Goal: Transaction & Acquisition: Purchase product/service

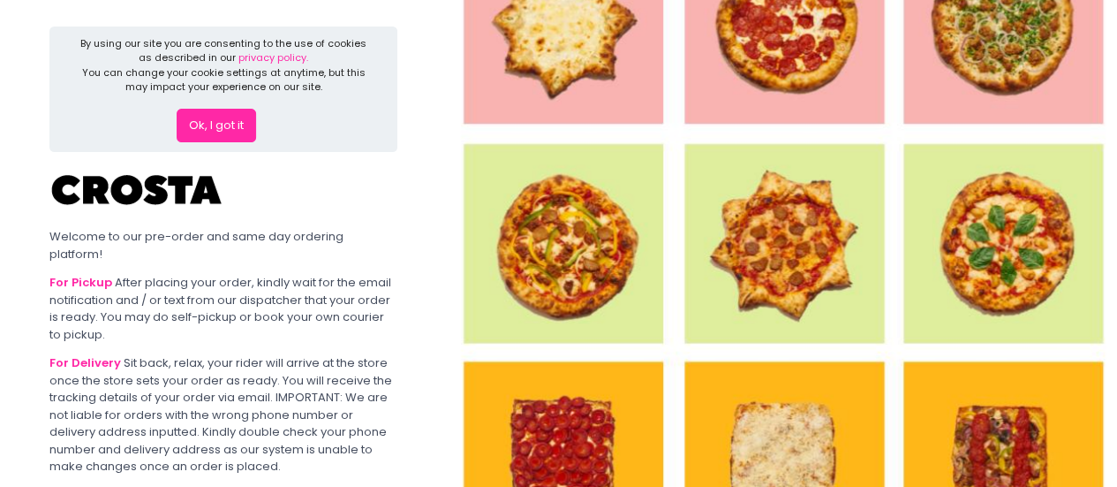
click at [232, 133] on button "Ok, I got it" at bounding box center [216, 126] width 79 height 34
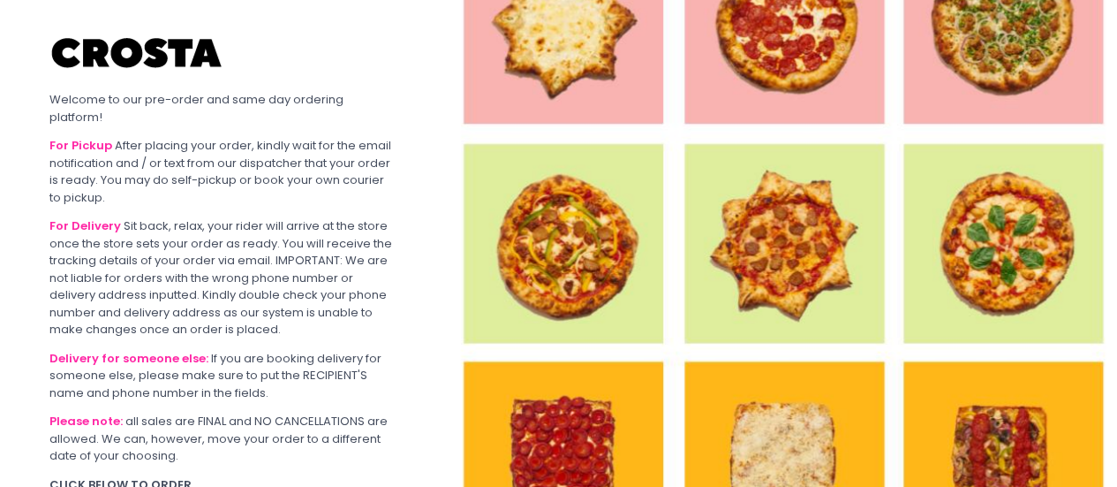
scroll to position [145, 0]
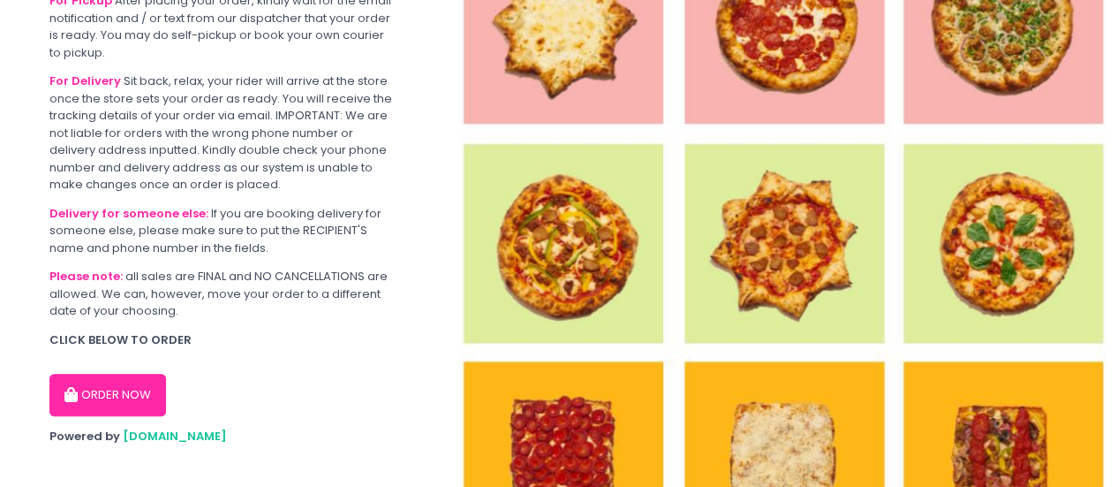
click at [102, 374] on button "ORDER NOW" at bounding box center [107, 395] width 117 height 42
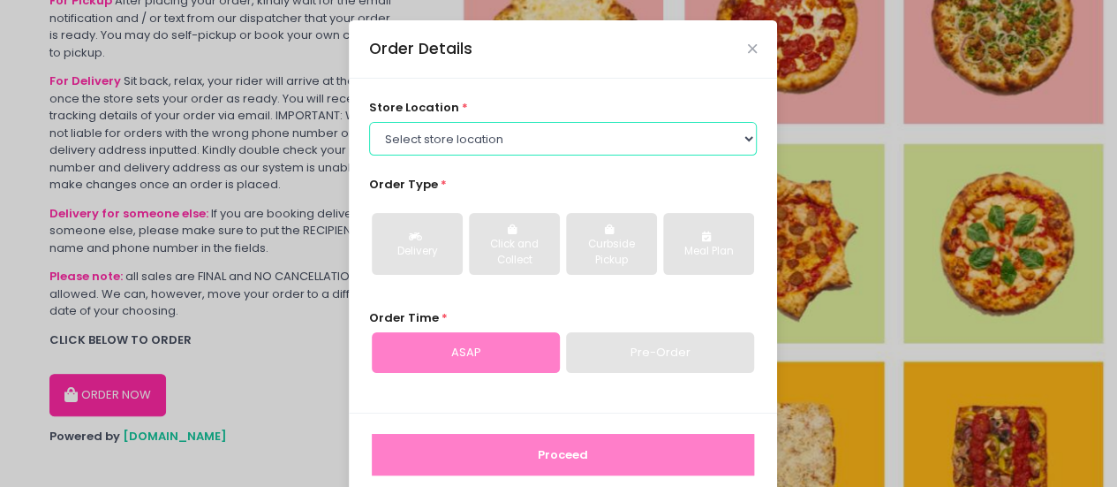
click at [424, 148] on select "Select store location [PERSON_NAME] Pizza - [PERSON_NAME] Pizza - [GEOGRAPHIC_D…" at bounding box center [563, 139] width 389 height 34
select select "5fabb2e53664a8677beaeb89"
click at [369, 122] on select "Select store location [PERSON_NAME] Pizza - [PERSON_NAME] Pizza - [GEOGRAPHIC_D…" at bounding box center [563, 139] width 389 height 34
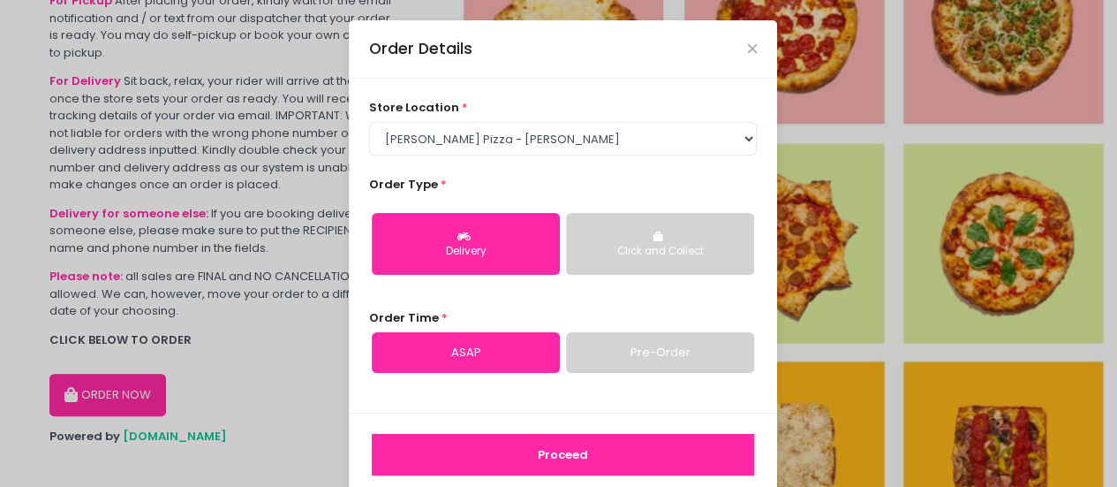
click at [509, 227] on button "Delivery" at bounding box center [466, 244] width 188 height 62
click at [495, 351] on link "ASAP" at bounding box center [466, 352] width 188 height 41
click at [583, 354] on link "Pre-Order" at bounding box center [660, 352] width 188 height 41
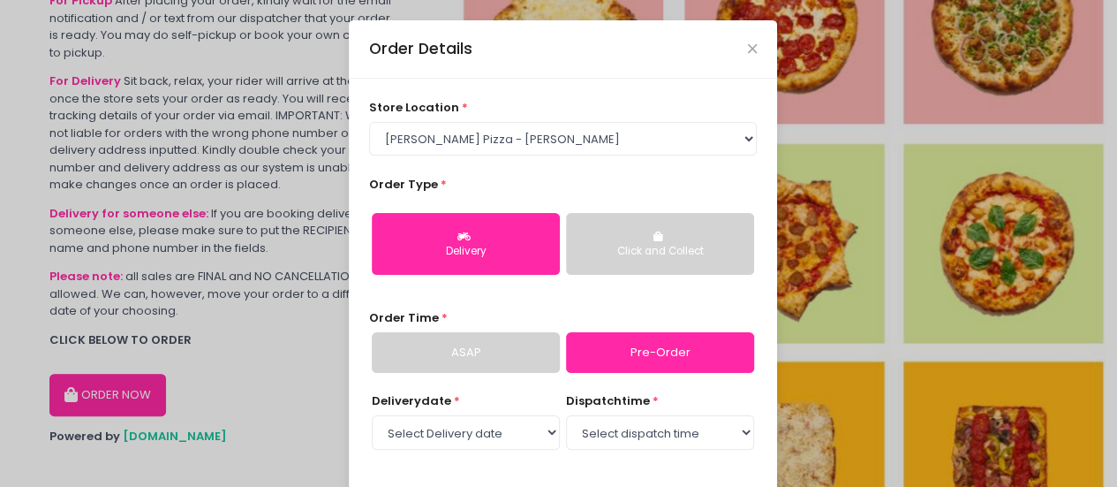
scroll to position [108, 0]
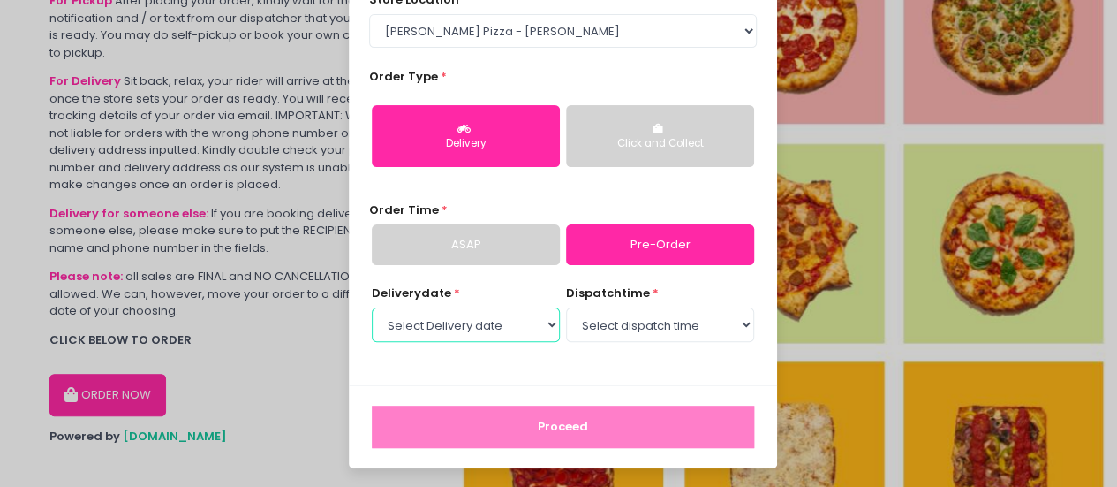
click at [518, 321] on select "Select Delivery date [DATE] [DATE] [DATE]" at bounding box center [466, 324] width 188 height 34
select select "[DATE]"
click at [372, 307] on select "Select Delivery date [DATE] [DATE] [DATE]" at bounding box center [466, 324] width 188 height 34
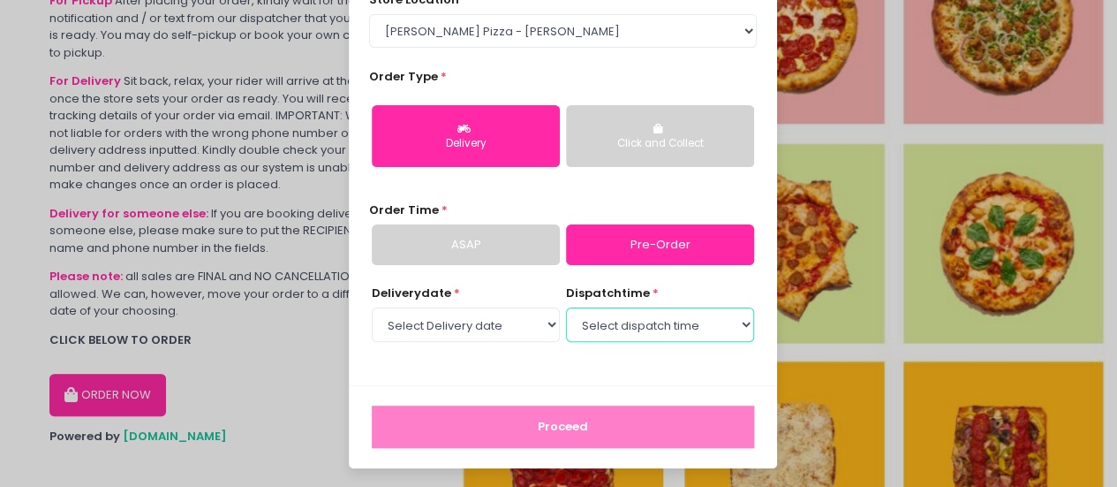
click at [586, 334] on select "Select dispatch time 12:00 PM - 12:30 PM 12:30 PM - 01:00 PM 01:00 PM - 01:30 P…" at bounding box center [660, 324] width 188 height 34
select select "18:00"
click at [566, 307] on select "Select dispatch time 12:00 PM - 12:30 PM 12:30 PM - 01:00 PM 01:00 PM - 01:30 P…" at bounding box center [660, 324] width 188 height 34
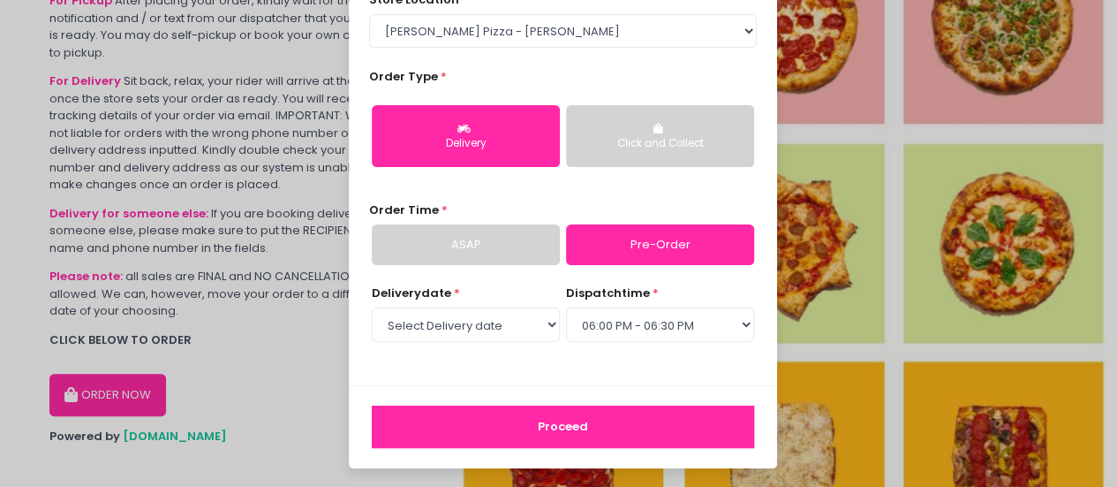
click at [563, 434] on button "Proceed" at bounding box center [563, 426] width 382 height 42
